Goal: Navigation & Orientation: Understand site structure

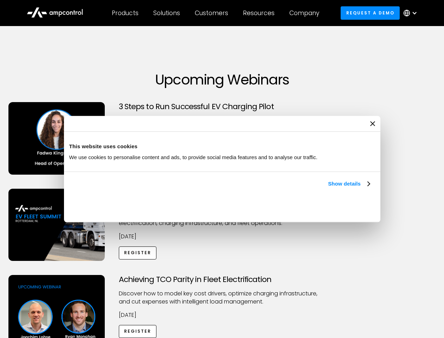
click at [328, 188] on link "Show details" at bounding box center [349, 183] width 42 height 8
click at [0, 0] on div "Necessary cookies help make a website usable by enabling basic functions like p…" at bounding box center [0, 0] width 0 height 0
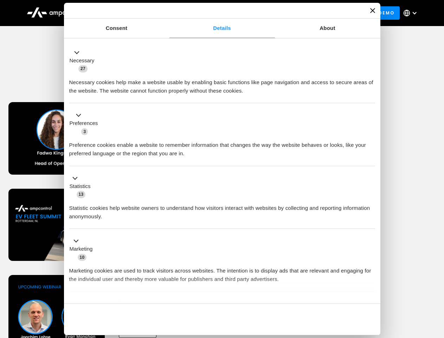
click at [216, 13] on div "Customers" at bounding box center [211, 13] width 33 height 8
click at [125, 13] on div "Products" at bounding box center [125, 13] width 27 height 8
click at [167, 13] on div "Solutions" at bounding box center [166, 13] width 27 height 8
click at [213, 13] on div "Customers" at bounding box center [211, 13] width 33 height 8
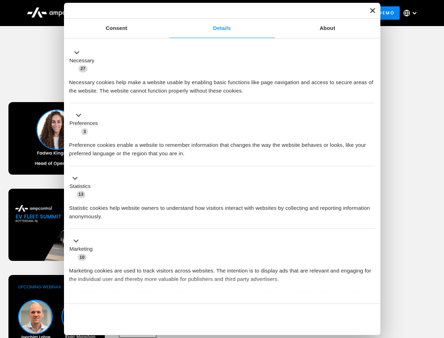
click at [260, 13] on div "Resources" at bounding box center [259, 13] width 32 height 8
click at [307, 13] on div "Company" at bounding box center [305, 13] width 30 height 8
click at [412, 13] on div at bounding box center [415, 13] width 6 height 6
